Goal: Task Accomplishment & Management: Manage account settings

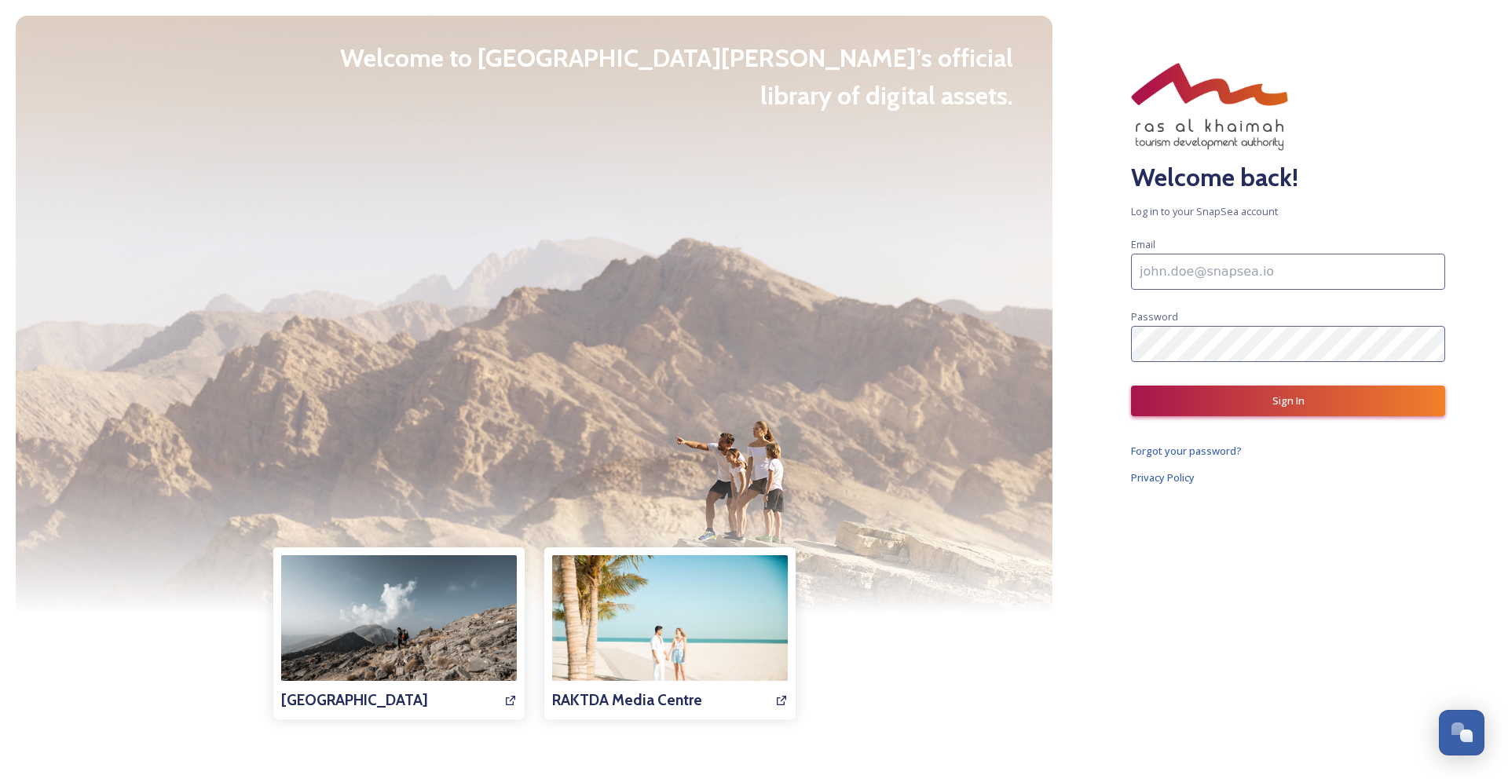
click at [1192, 273] on input at bounding box center [1288, 272] width 314 height 36
type input "[EMAIL_ADDRESS][DOMAIN_NAME]"
click at [1269, 402] on button "Sign In" at bounding box center [1288, 401] width 314 height 31
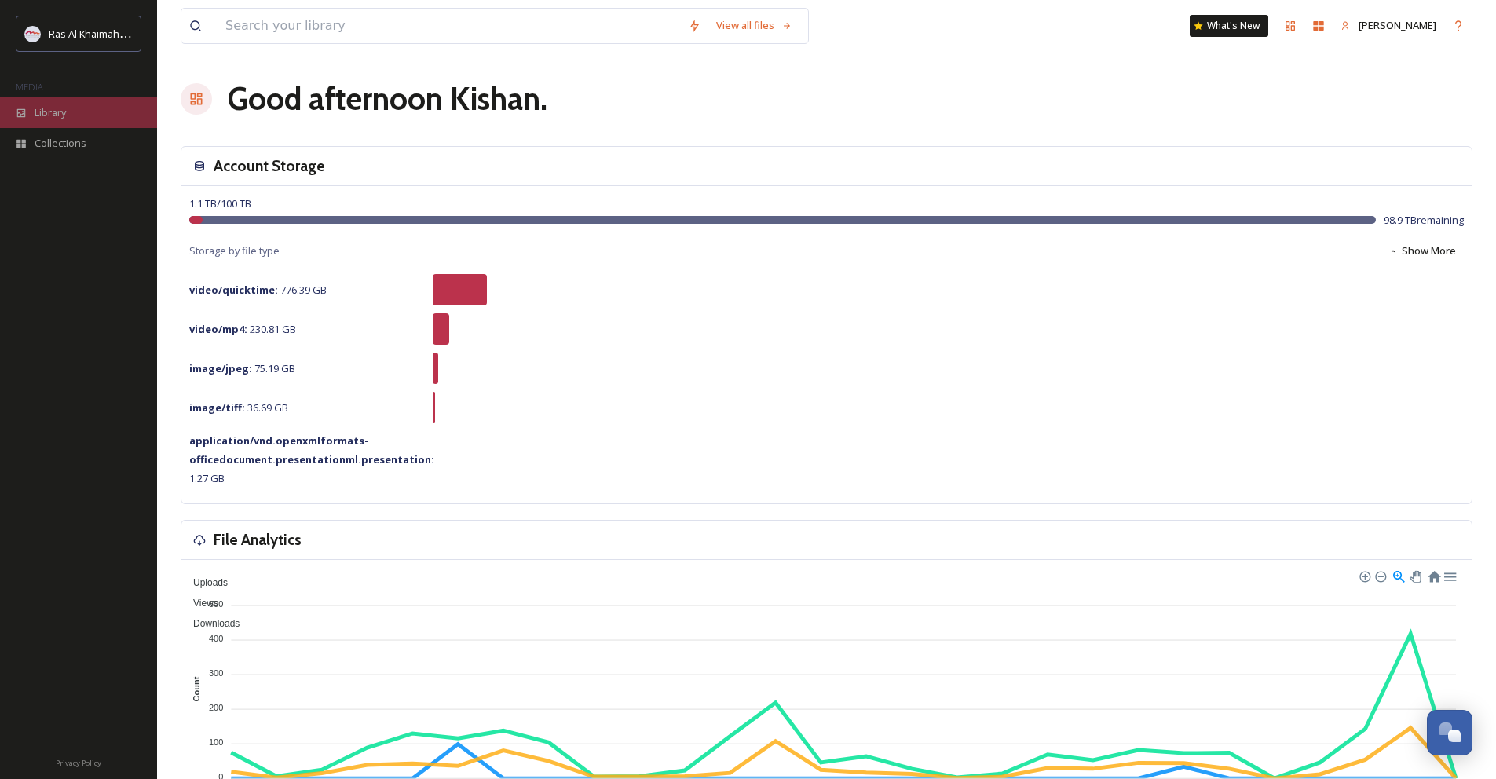
click at [48, 111] on span "Library" at bounding box center [50, 112] width 31 height 15
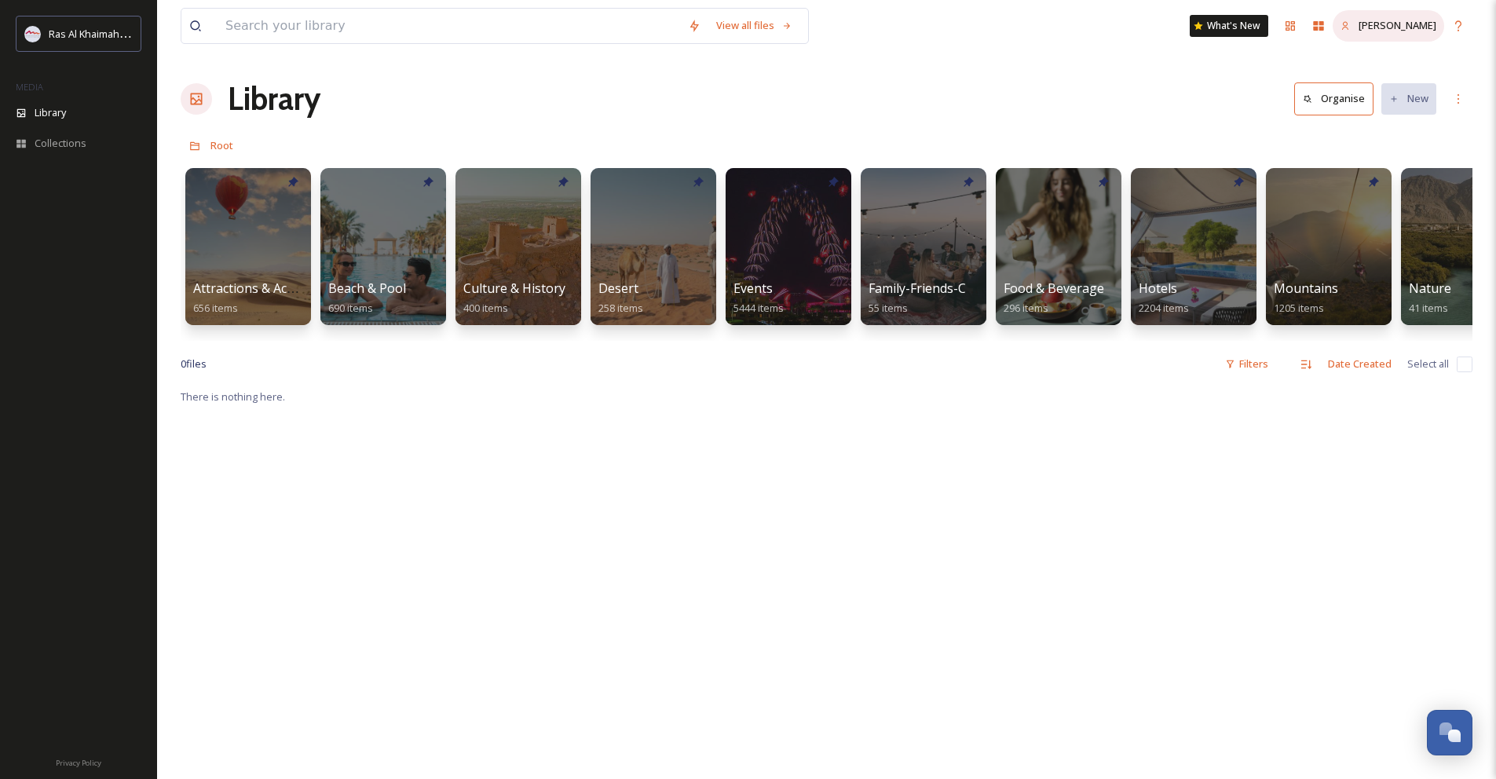
click at [1395, 28] on span "[PERSON_NAME]" at bounding box center [1398, 25] width 78 height 14
click at [1416, 30] on span "[PERSON_NAME]" at bounding box center [1398, 25] width 78 height 14
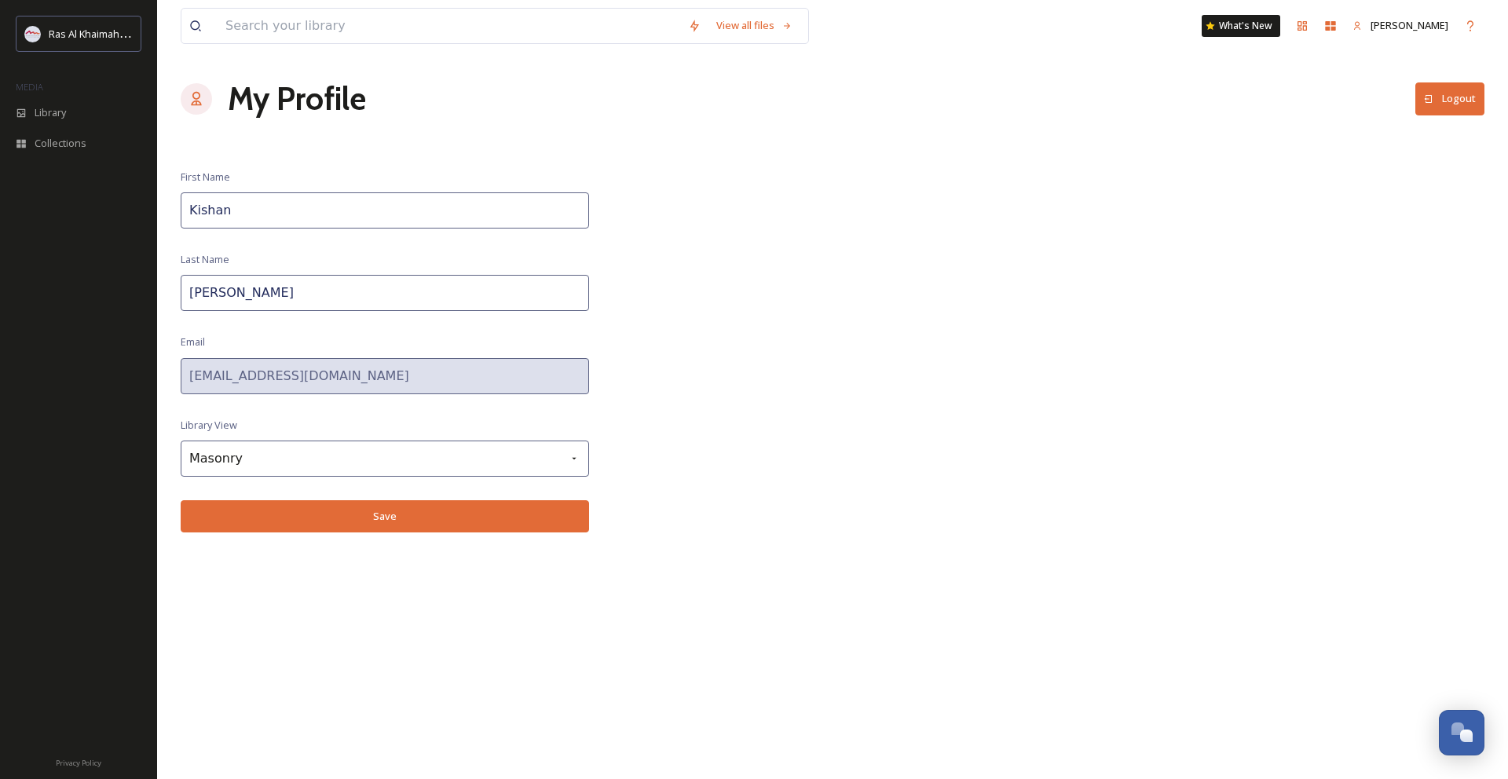
click at [1457, 101] on button "Logout" at bounding box center [1450, 98] width 69 height 32
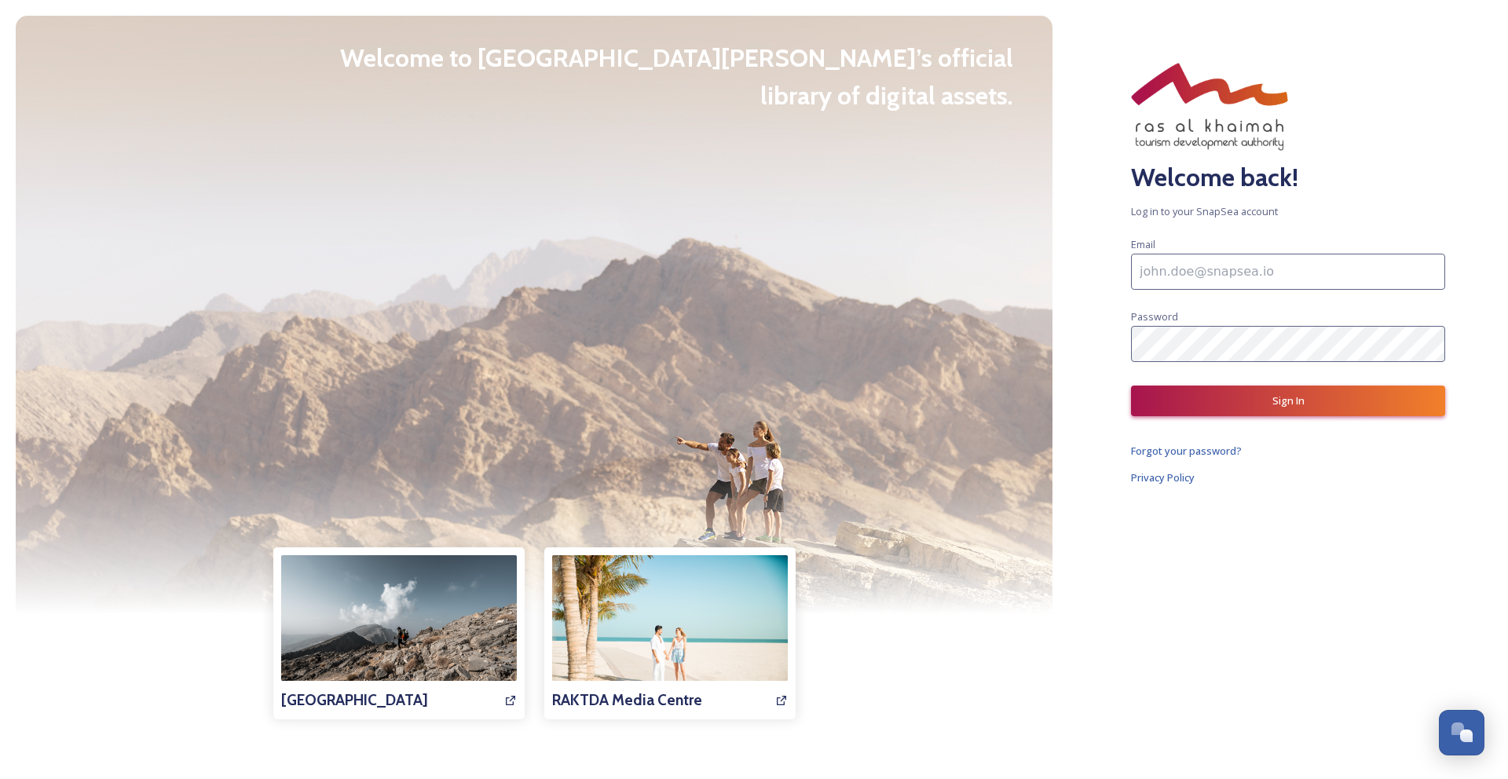
click at [1250, 281] on input at bounding box center [1288, 272] width 314 height 36
type input "[EMAIL_ADDRESS][DOMAIN_NAME]"
